Goal: Contribute content: Add original content to the website for others to see

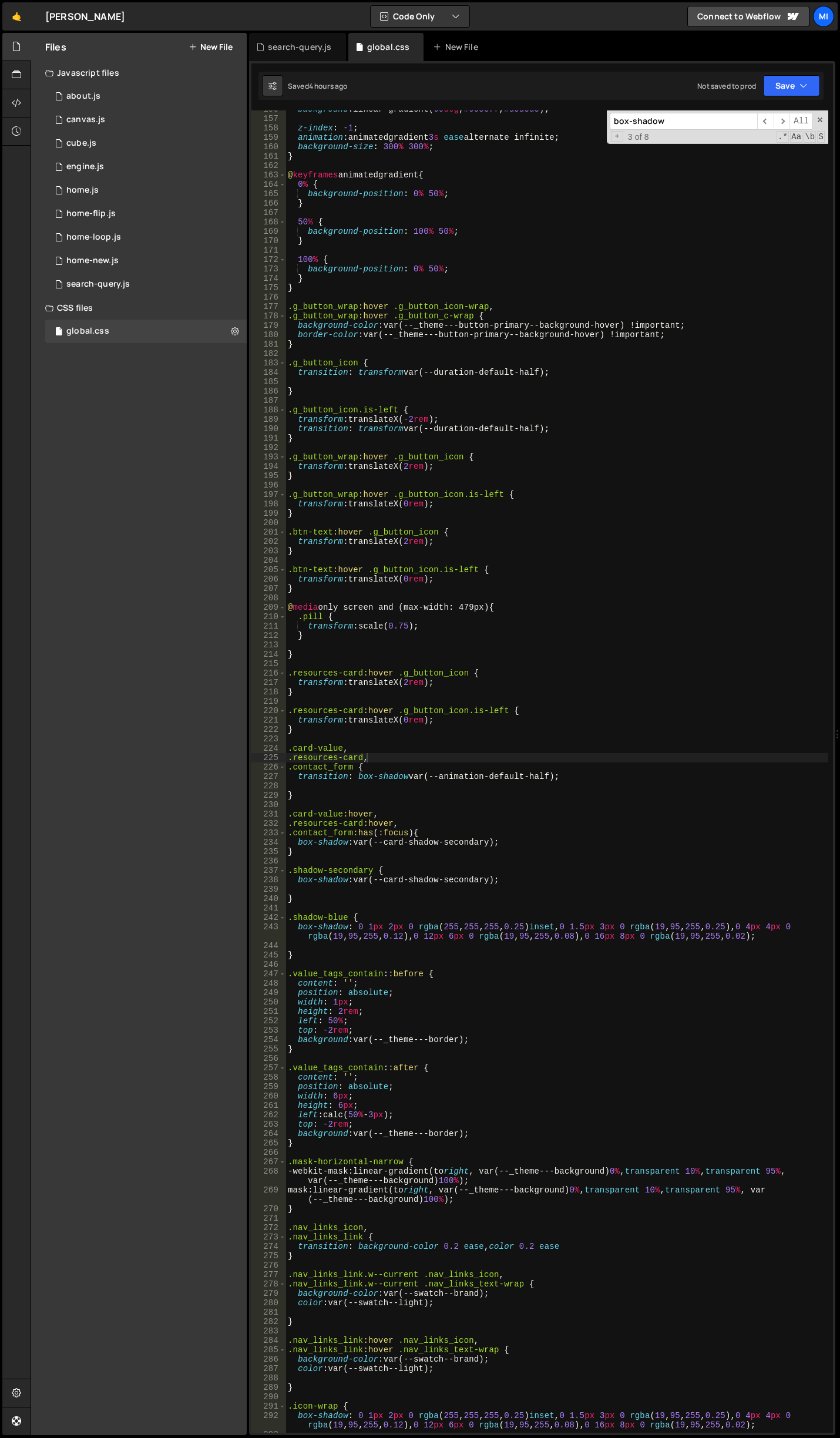
scroll to position [1491, 0]
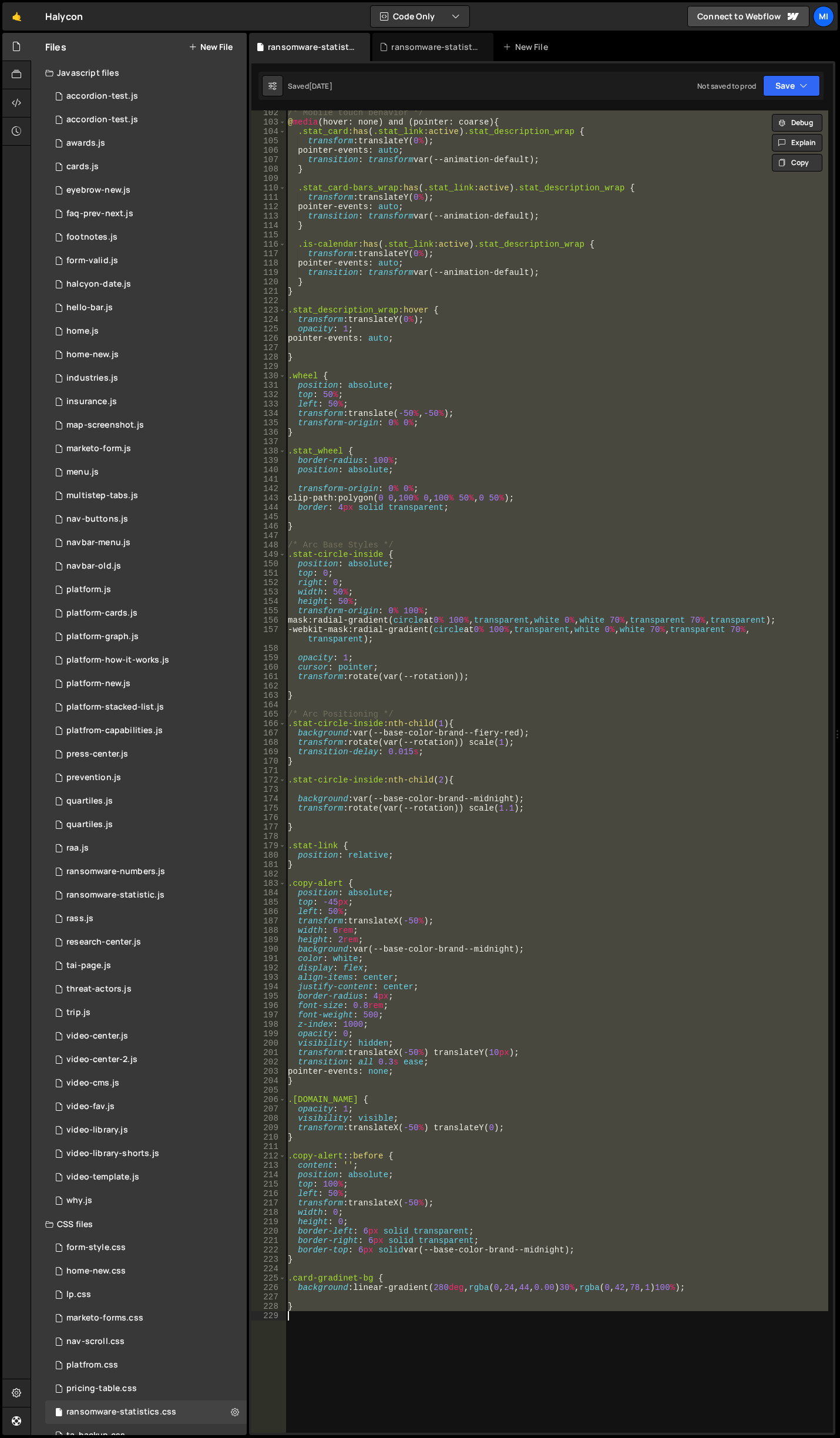
scroll to position [1093, 0]
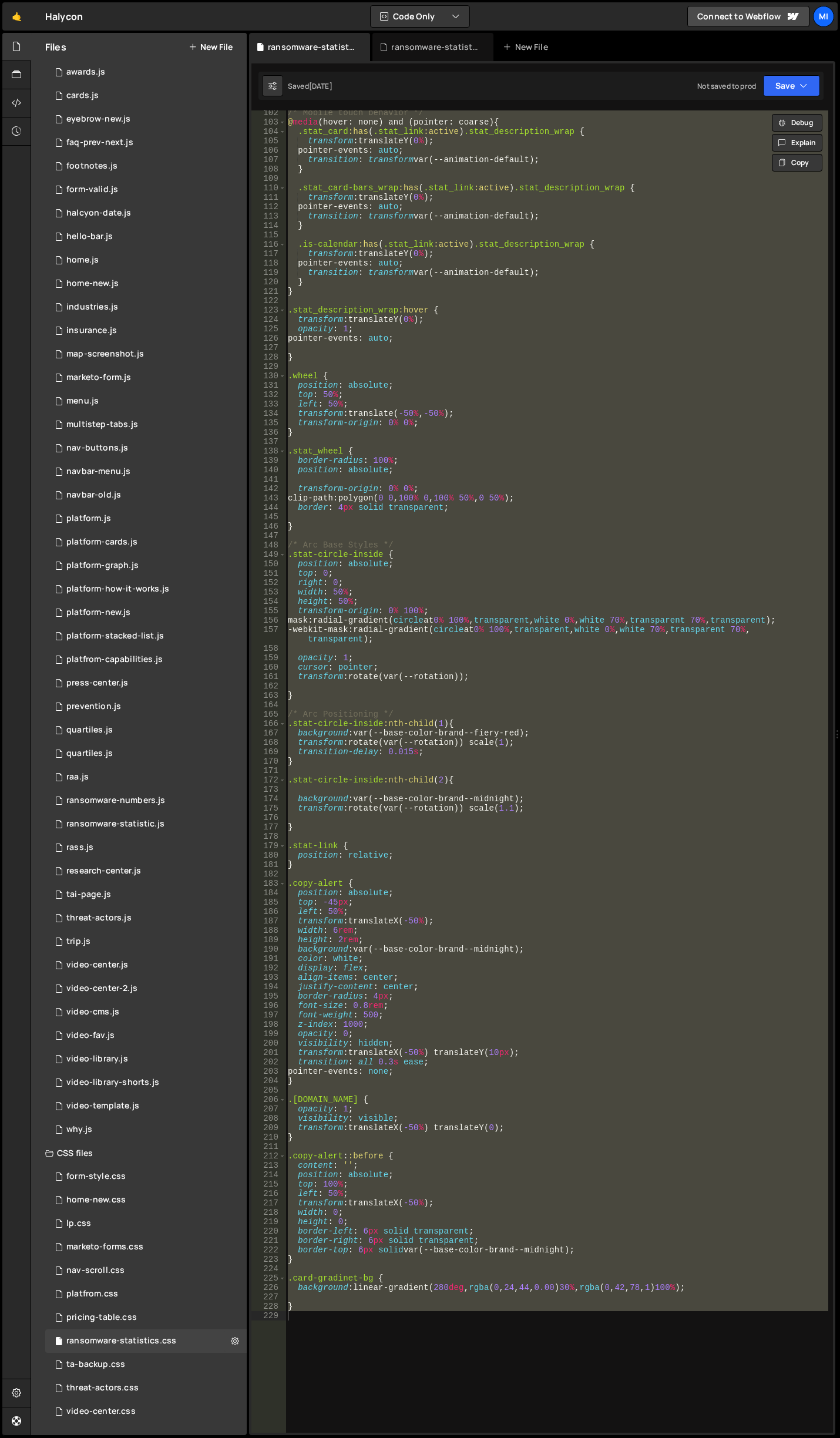
click at [203, 45] on button "New File" at bounding box center [210, 47] width 44 height 9
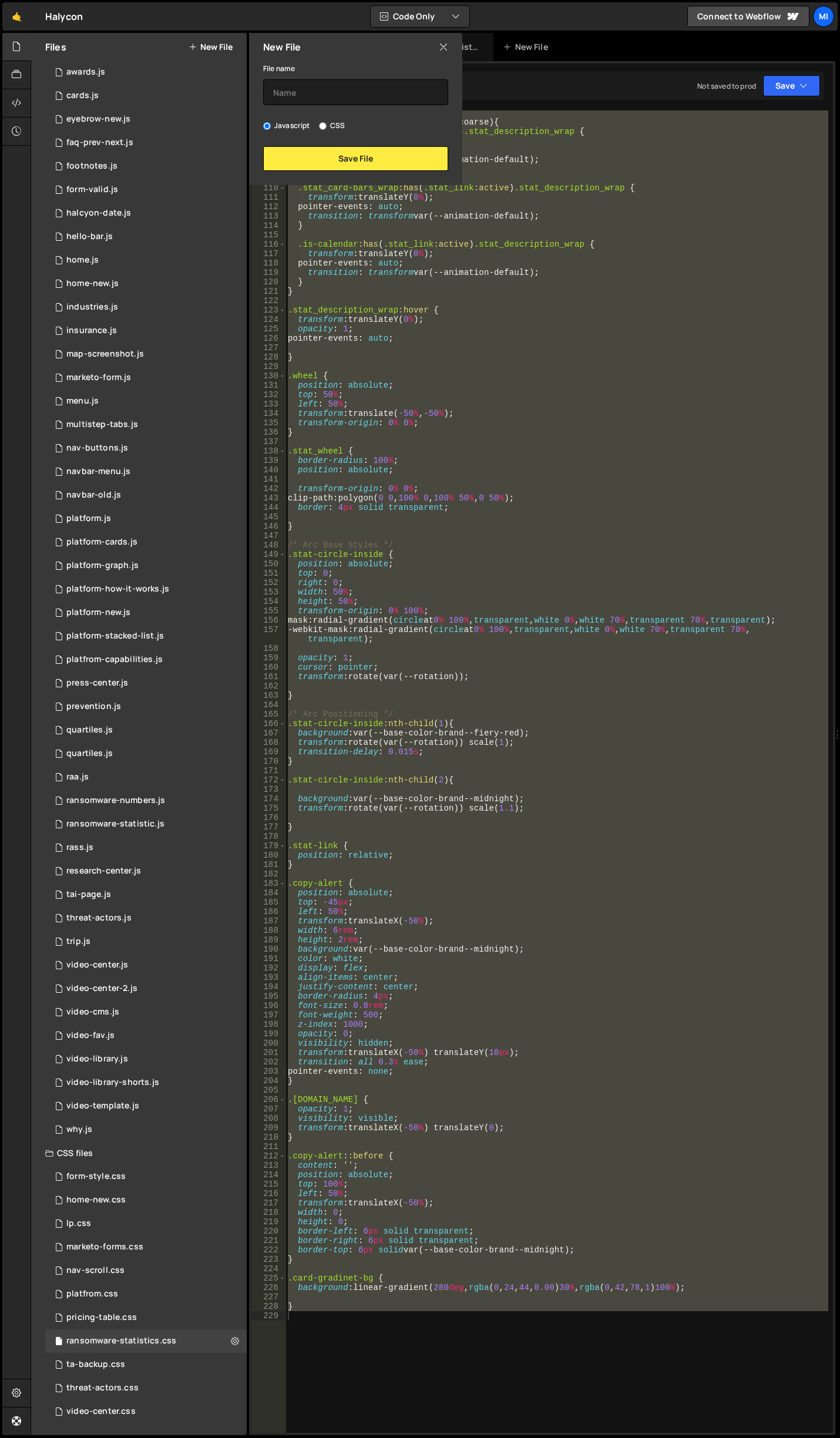
click at [323, 128] on input "CSS" at bounding box center [323, 126] width 7 height 7
radio input "true"
click at [341, 90] on input "text" at bounding box center [355, 92] width 185 height 26
type input "stylegudide"
click at [336, 152] on button "Save File" at bounding box center [355, 159] width 185 height 25
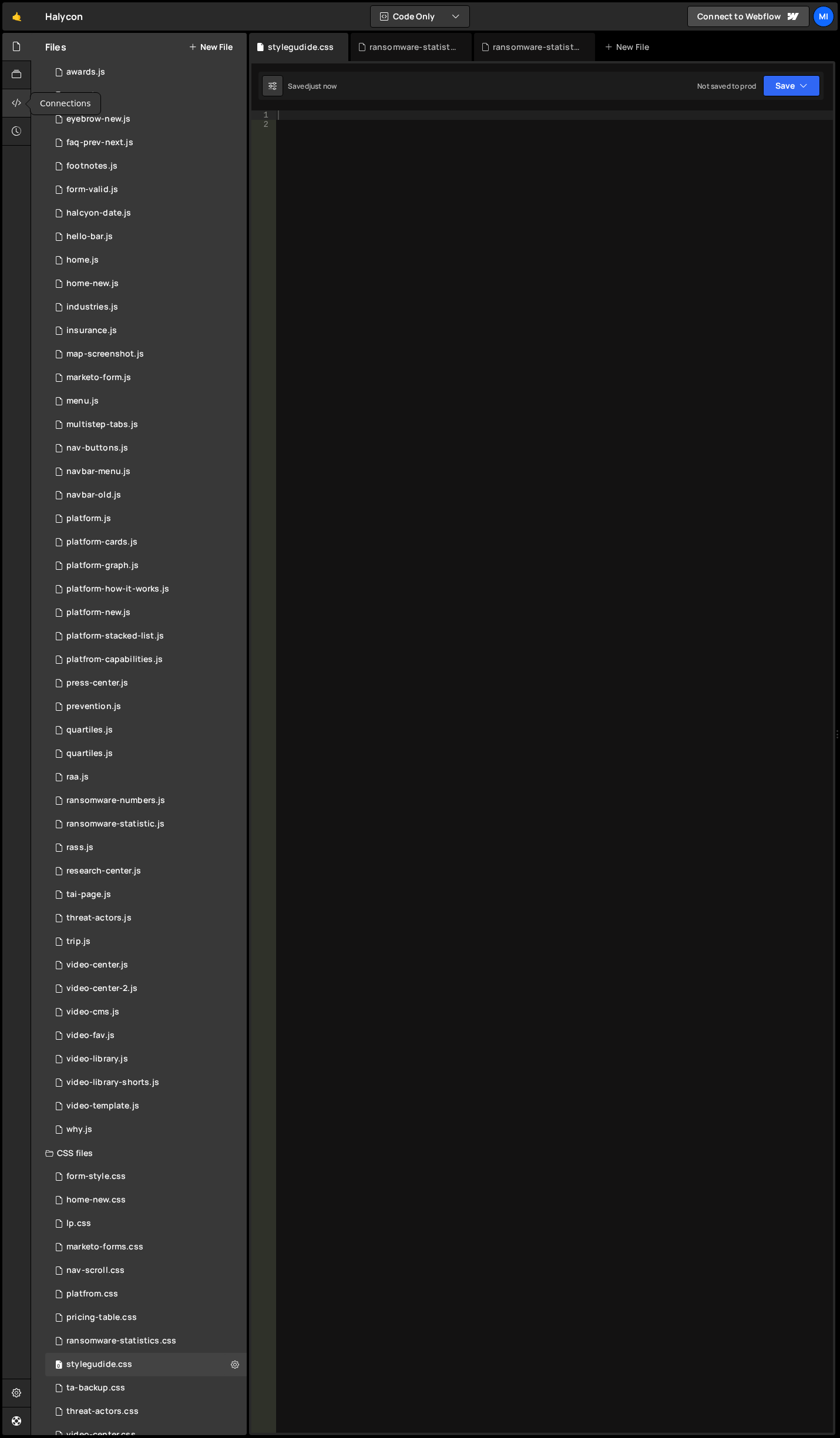
click at [5, 100] on div at bounding box center [17, 103] width 29 height 28
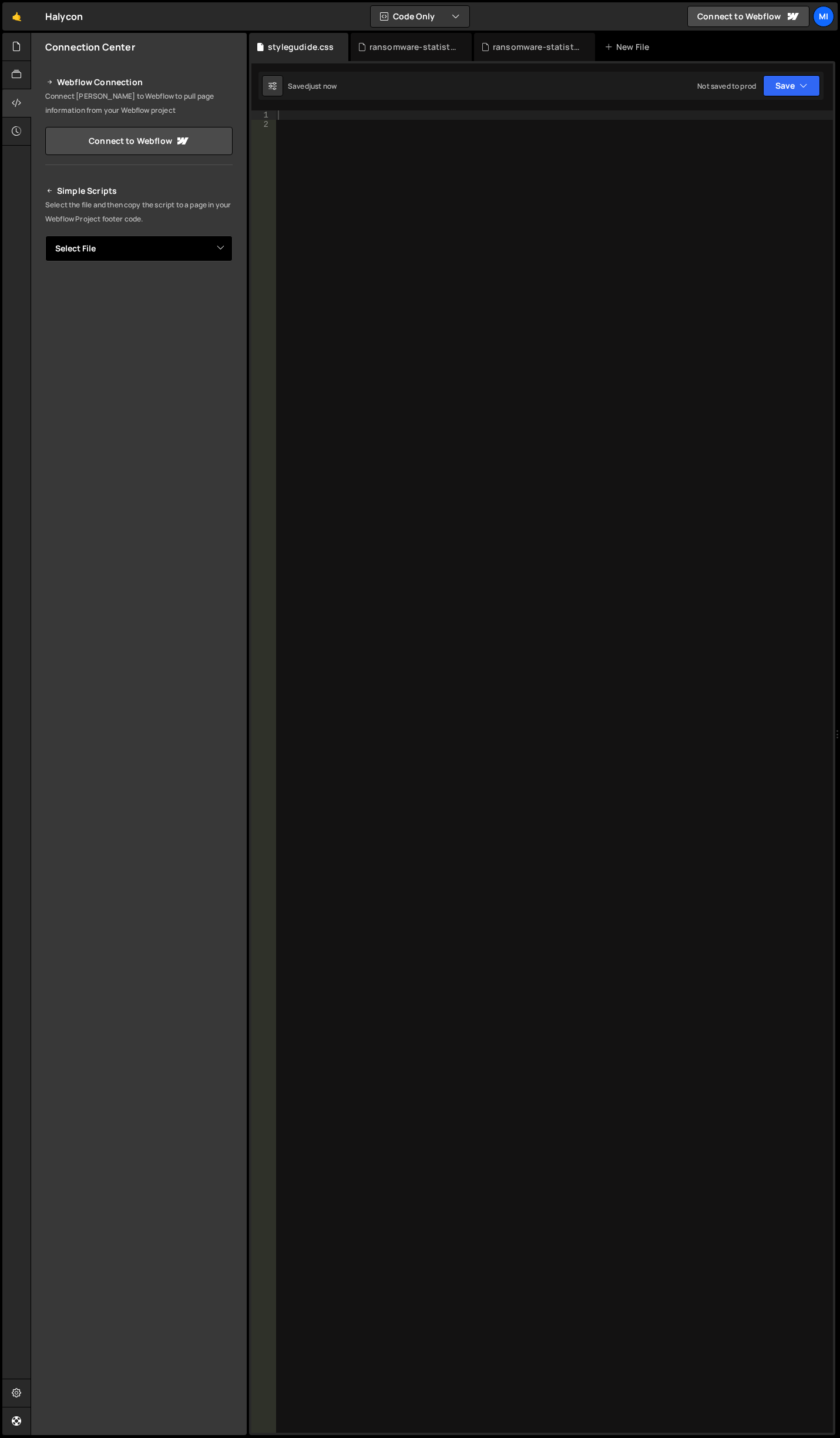
click at [222, 252] on select "Select File accordion-test.js accordion-test.js awards.js cards.js eyebrow-new.…" at bounding box center [139, 249] width 187 height 26
select select "47610"
click at [45, 236] on select "Select File accordion-test.js accordion-test.js awards.js cards.js eyebrow-new.…" at bounding box center [139, 249] width 187 height 26
click at [223, 257] on select "Select File accordion-test.js accordion-test.js awards.js cards.js eyebrow-new.…" at bounding box center [139, 249] width 187 height 26
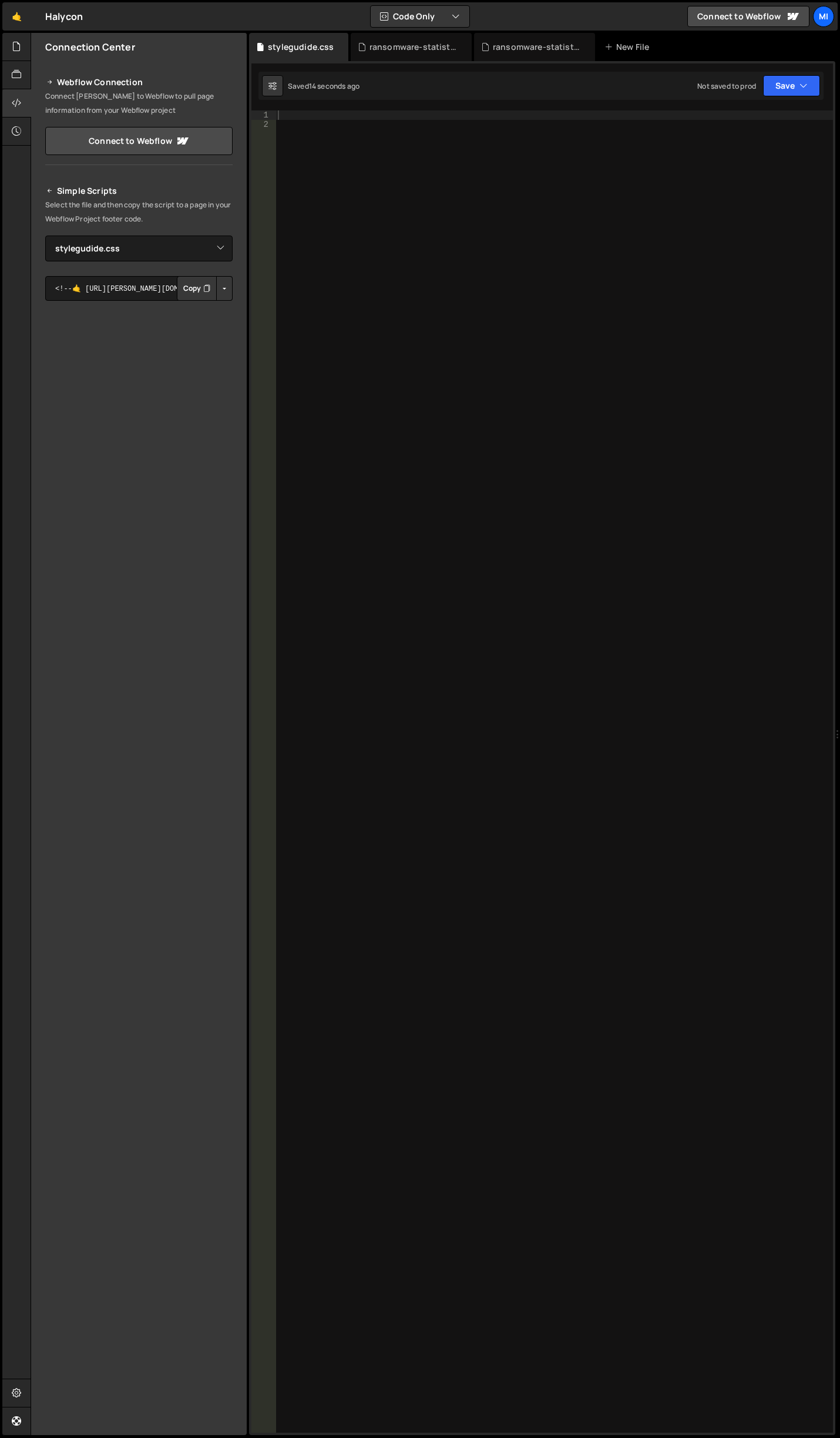
click at [228, 282] on button "Button group with nested dropdown" at bounding box center [224, 289] width 16 height 25
click at [212, 304] on link "Copy Staging css" at bounding box center [180, 310] width 104 height 16
click at [528, 225] on div at bounding box center [554, 781] width 557 height 1341
paste textarea "sidebar-nav_list-item"
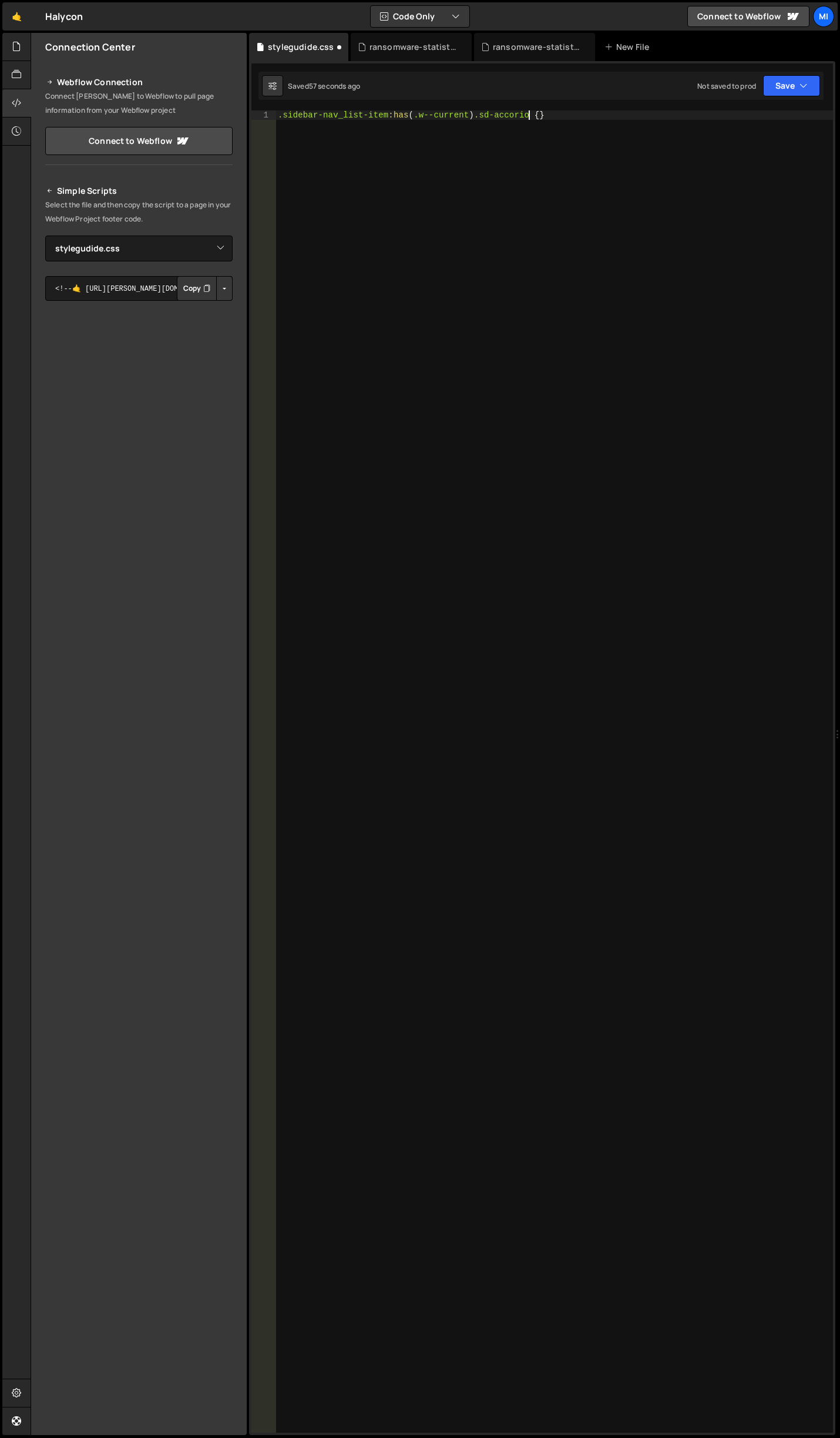
type textarea ".sidebar-nav_list-item:has(.w--current) .sd-accoriond {}"
drag, startPoint x: 481, startPoint y: 111, endPoint x: 540, endPoint y: 111, distance: 59.0
click at [540, 111] on div ".sidebar-nav_list-item :has ( .w--current ) .sd-accoriond { grid-template-rows …" at bounding box center [554, 781] width 557 height 1341
paste textarea "dion"
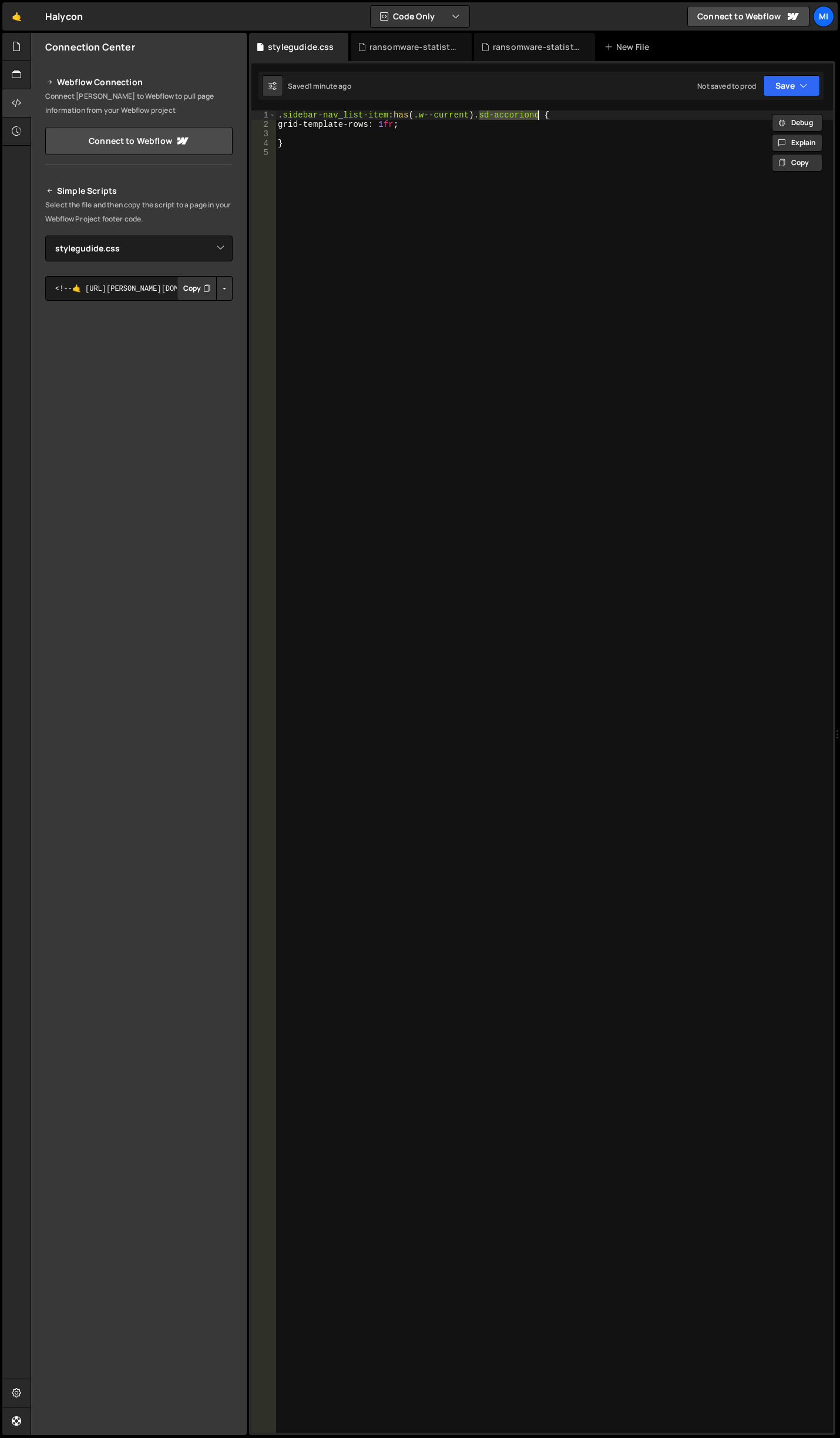
type textarea ".sidebar-nav_list-item:has(.w--current) .sd-accordion {"
click at [427, 165] on div ".sidebar-nav_list-item :has ( .w--current ) .sd-accordion { grid-template-rows …" at bounding box center [554, 781] width 557 height 1341
drag, startPoint x: 474, startPoint y: 118, endPoint x: 482, endPoint y: 137, distance: 20.6
click at [482, 137] on div ".sidebar-nav_list-item :has ( .w--current ) .sd-accordion { grid-template-rows …" at bounding box center [554, 781] width 557 height 1341
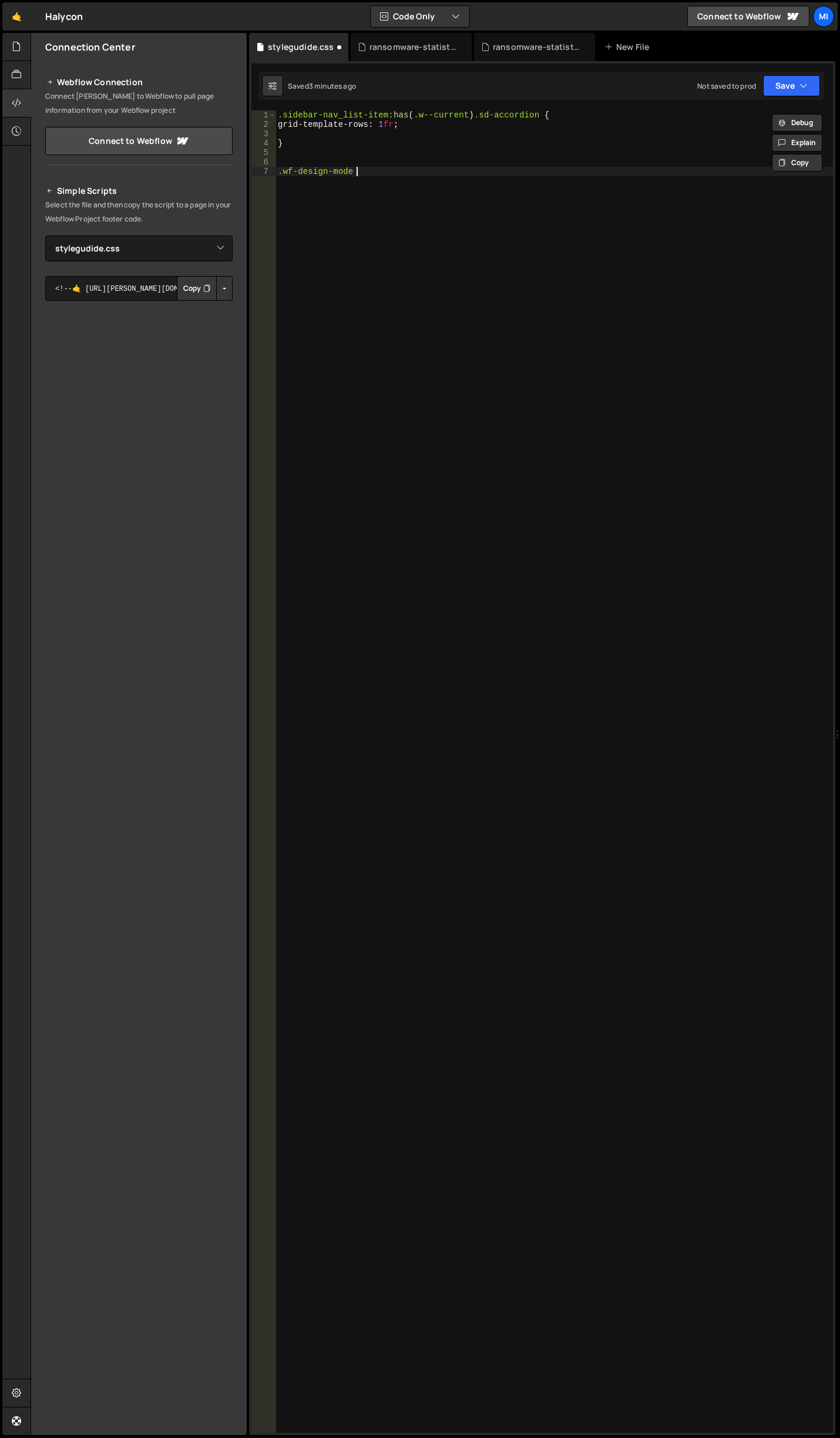
click at [423, 170] on div ".sidebar-nav_list-item :has ( .w--current ) .sd-accordion { grid-template-rows …" at bounding box center [554, 781] width 557 height 1341
type textarea ".wf-design-mode"
paste textarea
type textarea "}"
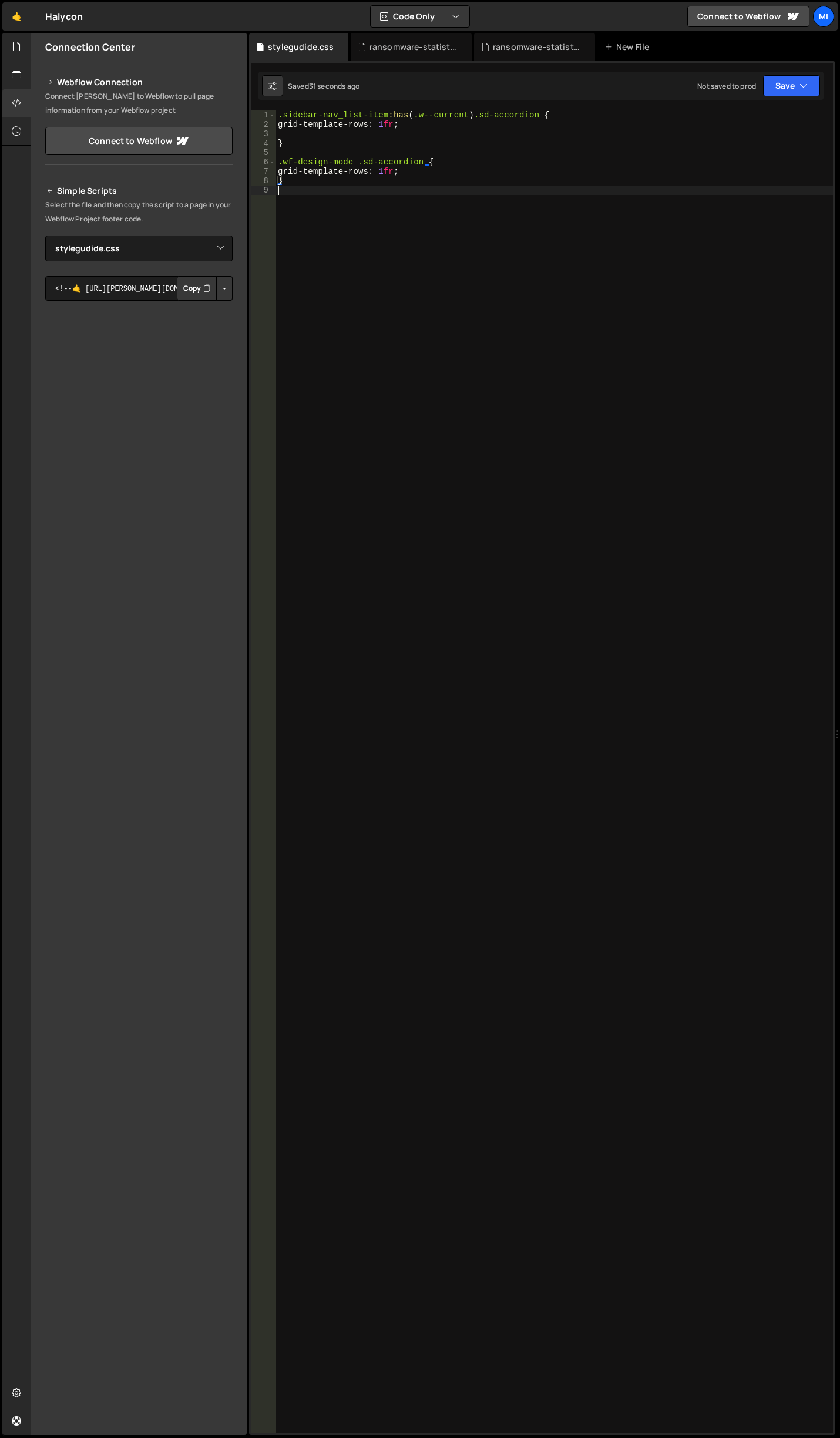
click at [369, 190] on div ".sidebar-nav_list-item :has ( .w--current ) .sd-accordion { grid-template-rows …" at bounding box center [554, 781] width 557 height 1341
